Goal: Task Accomplishment & Management: Manage account settings

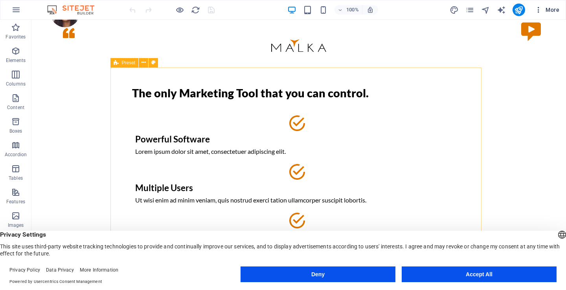
click at [541, 11] on icon "button" at bounding box center [538, 10] width 8 height 8
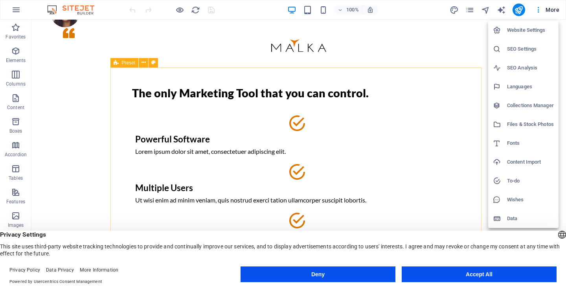
click at [524, 87] on h6 "Languages" at bounding box center [530, 86] width 47 height 9
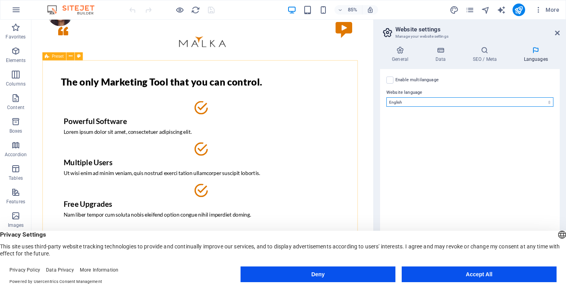
click at [447, 102] on select "Abkhazian Afar Afrikaans Akan Albanian Amharic Arabic Aragonese Armenian Assame…" at bounding box center [469, 101] width 167 height 9
select select "148"
click at [386, 97] on select "Abkhazian Afar Afrikaans Akan Albanian Amharic Arabic Aragonese Armenian Assame…" at bounding box center [469, 101] width 167 height 9
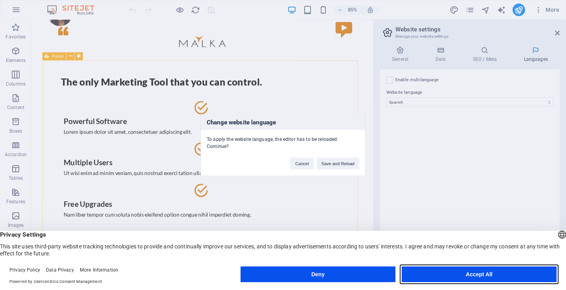
click at [482, 275] on button "Accept All" at bounding box center [479, 275] width 155 height 16
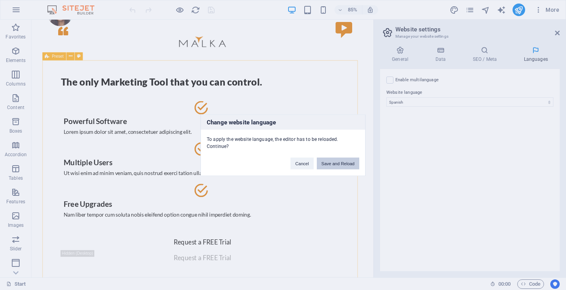
click at [337, 164] on button "Save and Reload" at bounding box center [338, 164] width 42 height 12
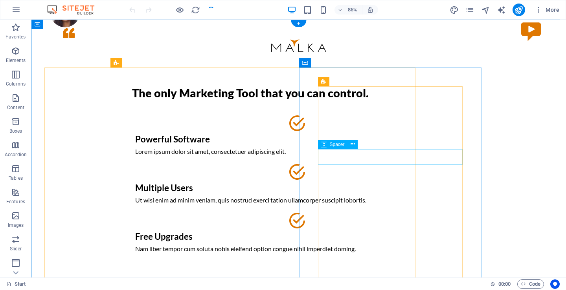
checkbox input "false"
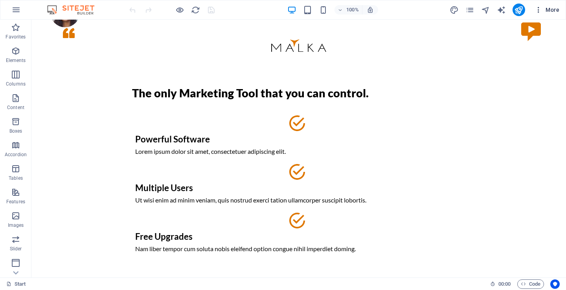
click at [539, 11] on icon "button" at bounding box center [538, 10] width 8 height 8
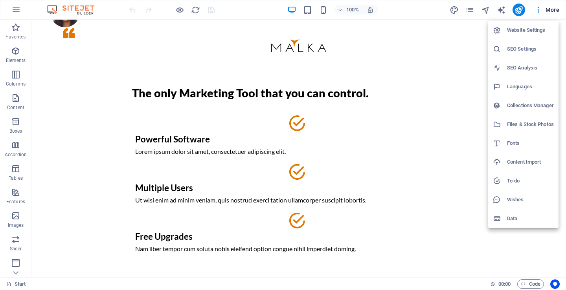
click at [522, 85] on h6 "Languages" at bounding box center [530, 86] width 47 height 9
select select "148"
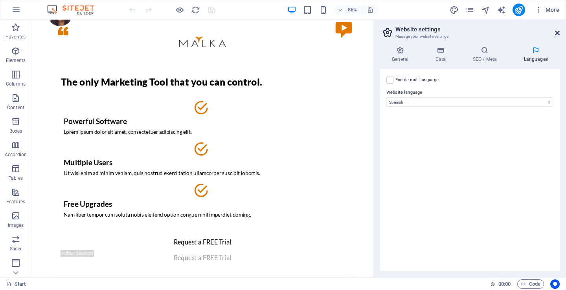
click at [557, 32] on icon at bounding box center [557, 33] width 5 height 6
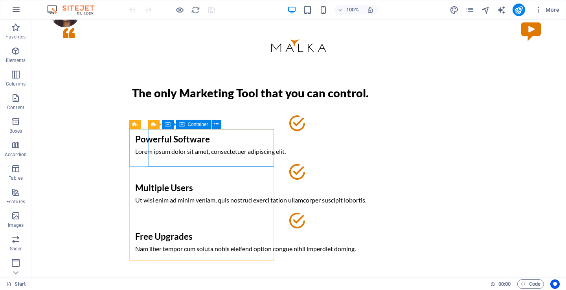
click at [12, 10] on icon "button" at bounding box center [15, 9] width 9 height 9
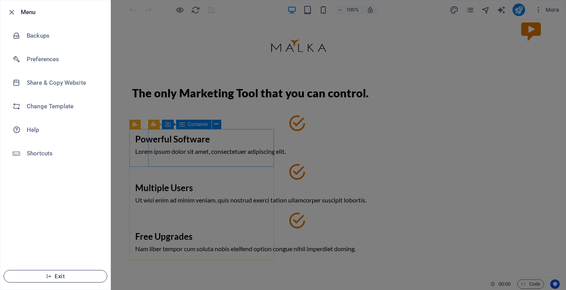
click at [53, 279] on span "Exit" at bounding box center [55, 276] width 90 height 6
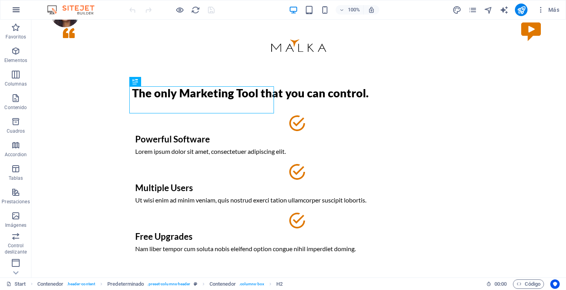
click at [17, 10] on icon "button" at bounding box center [15, 9] width 9 height 9
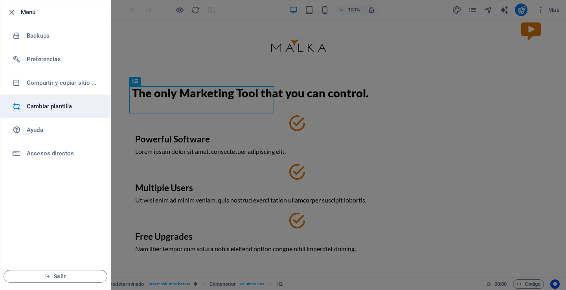
click at [64, 106] on h6 "Cambiar plantilla" at bounding box center [63, 106] width 73 height 9
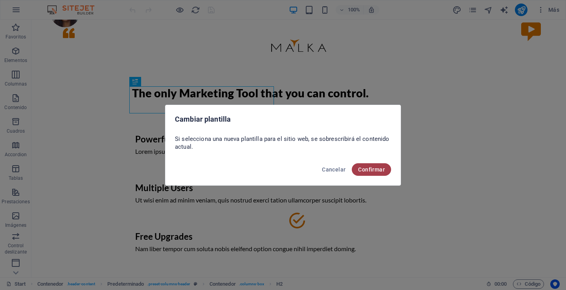
click at [376, 169] on span "Confirmar" at bounding box center [371, 170] width 27 height 6
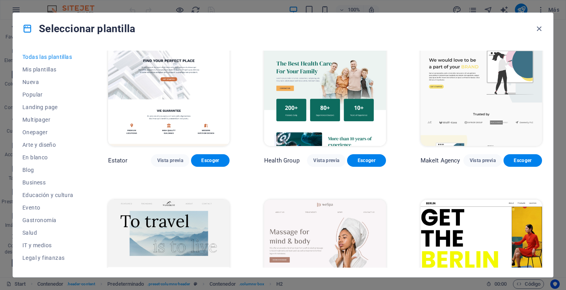
scroll to position [1689, 0]
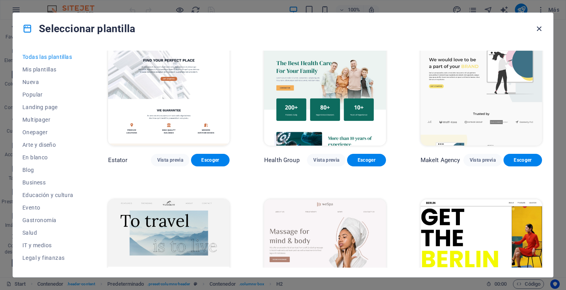
click at [539, 30] on icon "button" at bounding box center [538, 28] width 9 height 9
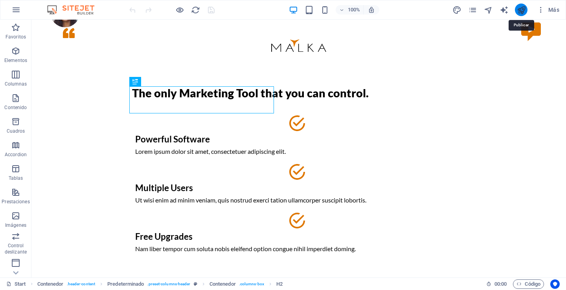
click at [520, 12] on icon "publish" at bounding box center [521, 10] width 9 height 9
